Goal: Information Seeking & Learning: Find specific fact

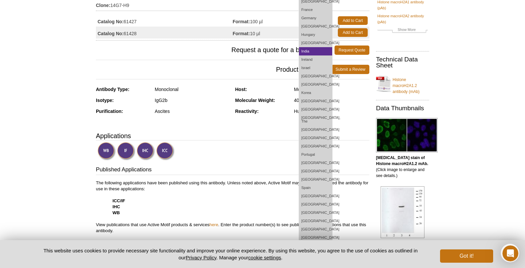
scroll to position [102, 0]
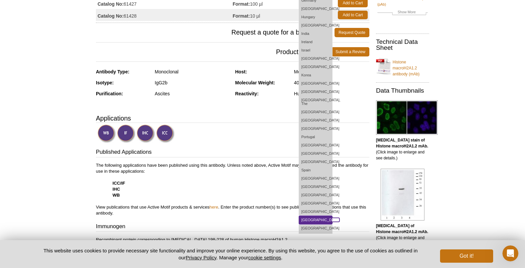
click at [319, 216] on link "[GEOGRAPHIC_DATA]" at bounding box center [315, 220] width 33 height 8
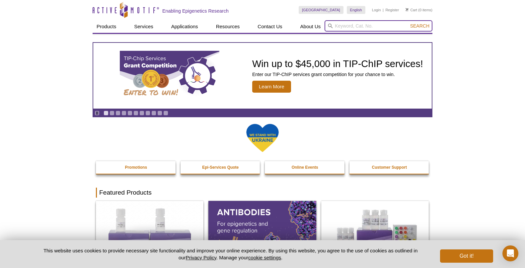
click at [353, 31] on input "search" at bounding box center [379, 25] width 108 height 11
paste input "Active Motif 61427"
drag, startPoint x: 362, startPoint y: 27, endPoint x: 304, endPoint y: 18, distance: 58.5
click at [304, 18] on div "Skip to content Active Motif Logo Enabling Epigenetics Research United Kingdom …" at bounding box center [263, 16] width 340 height 33
type input "61427"
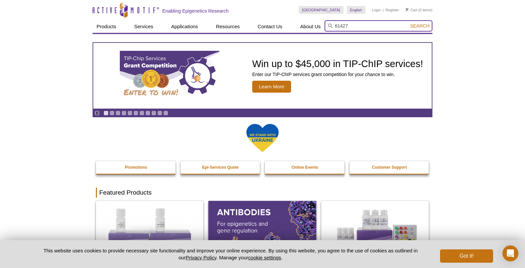
click at [408, 23] on button "Search" at bounding box center [419, 26] width 23 height 6
